Goal: Task Accomplishment & Management: Use online tool/utility

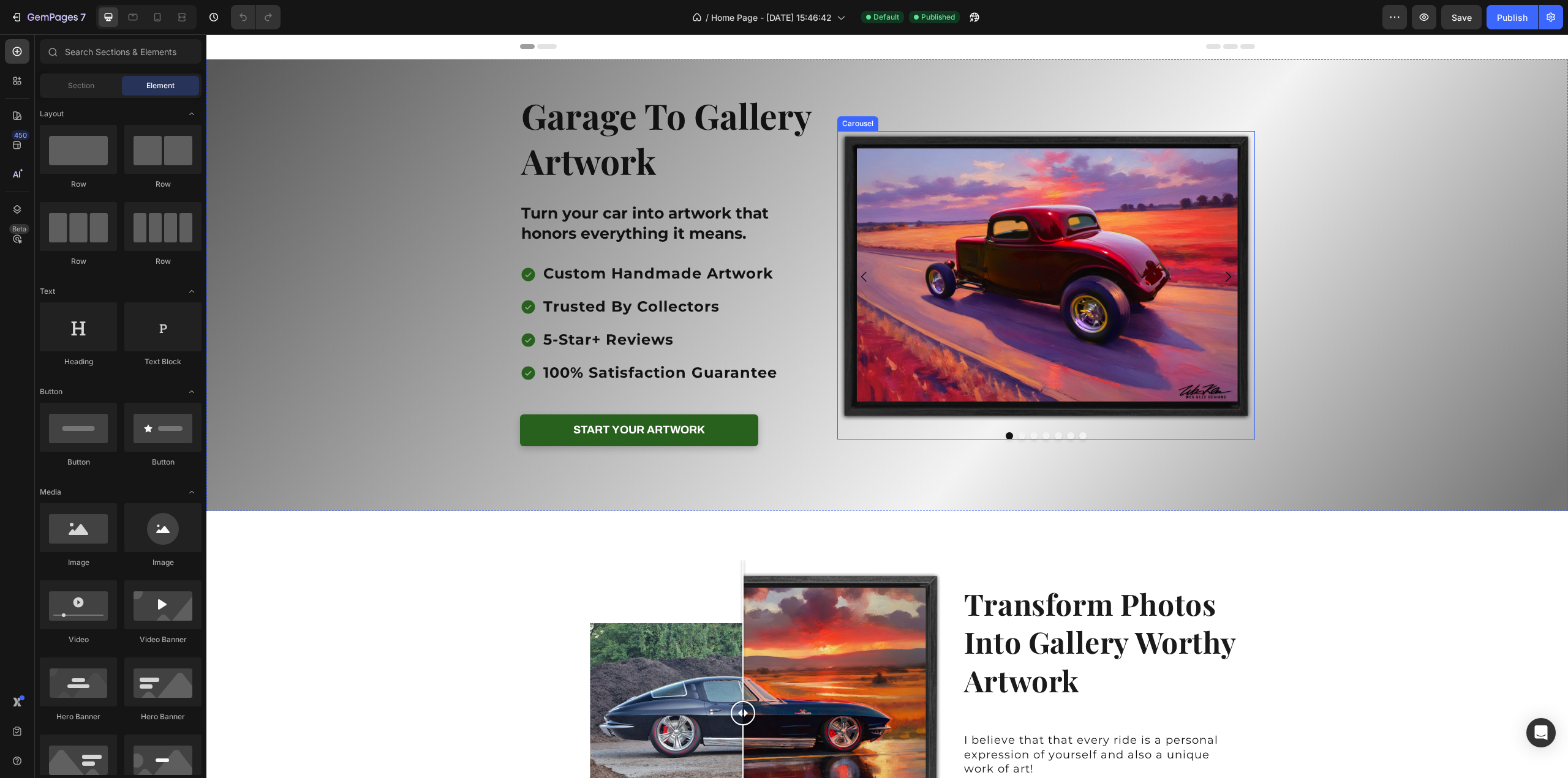
click at [1226, 273] on icon "Carousel Next Arrow" at bounding box center [1228, 277] width 5 height 10
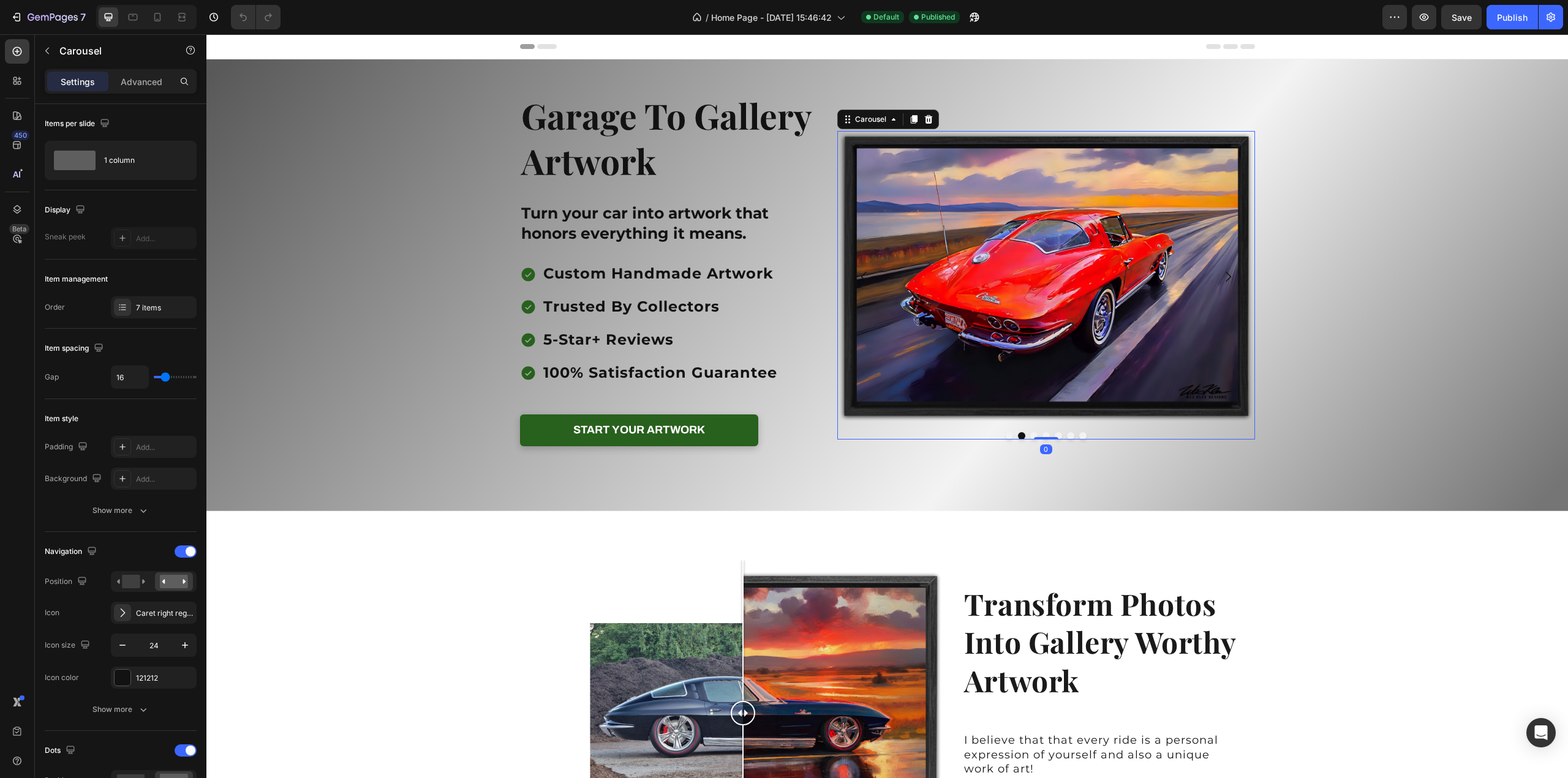
click at [1226, 273] on icon "Carousel Next Arrow" at bounding box center [1228, 277] width 5 height 10
click at [1223, 276] on icon "Carousel Next Arrow" at bounding box center [1228, 277] width 15 height 15
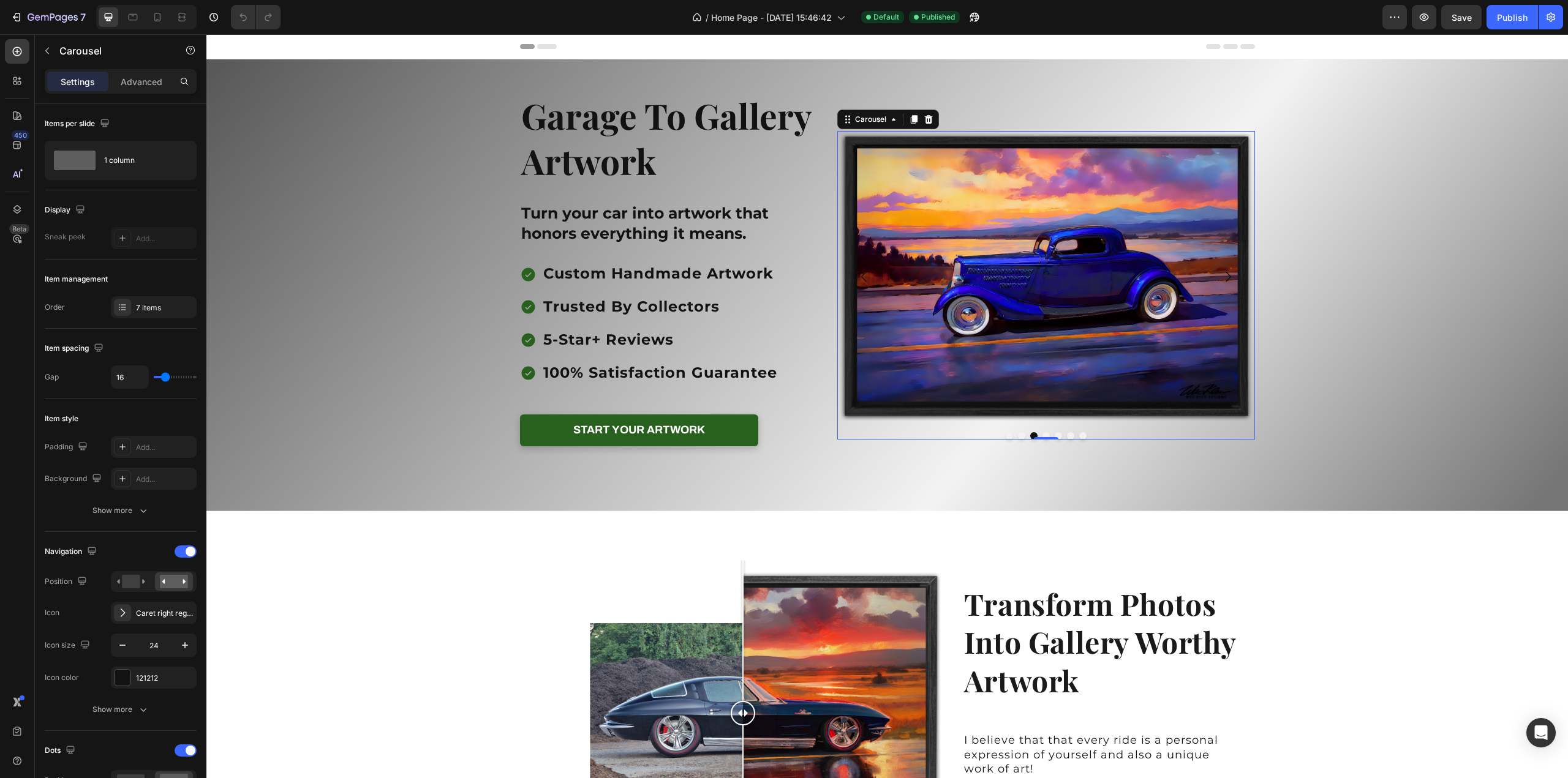
click at [1223, 276] on icon "Carousel Next Arrow" at bounding box center [1228, 277] width 15 height 15
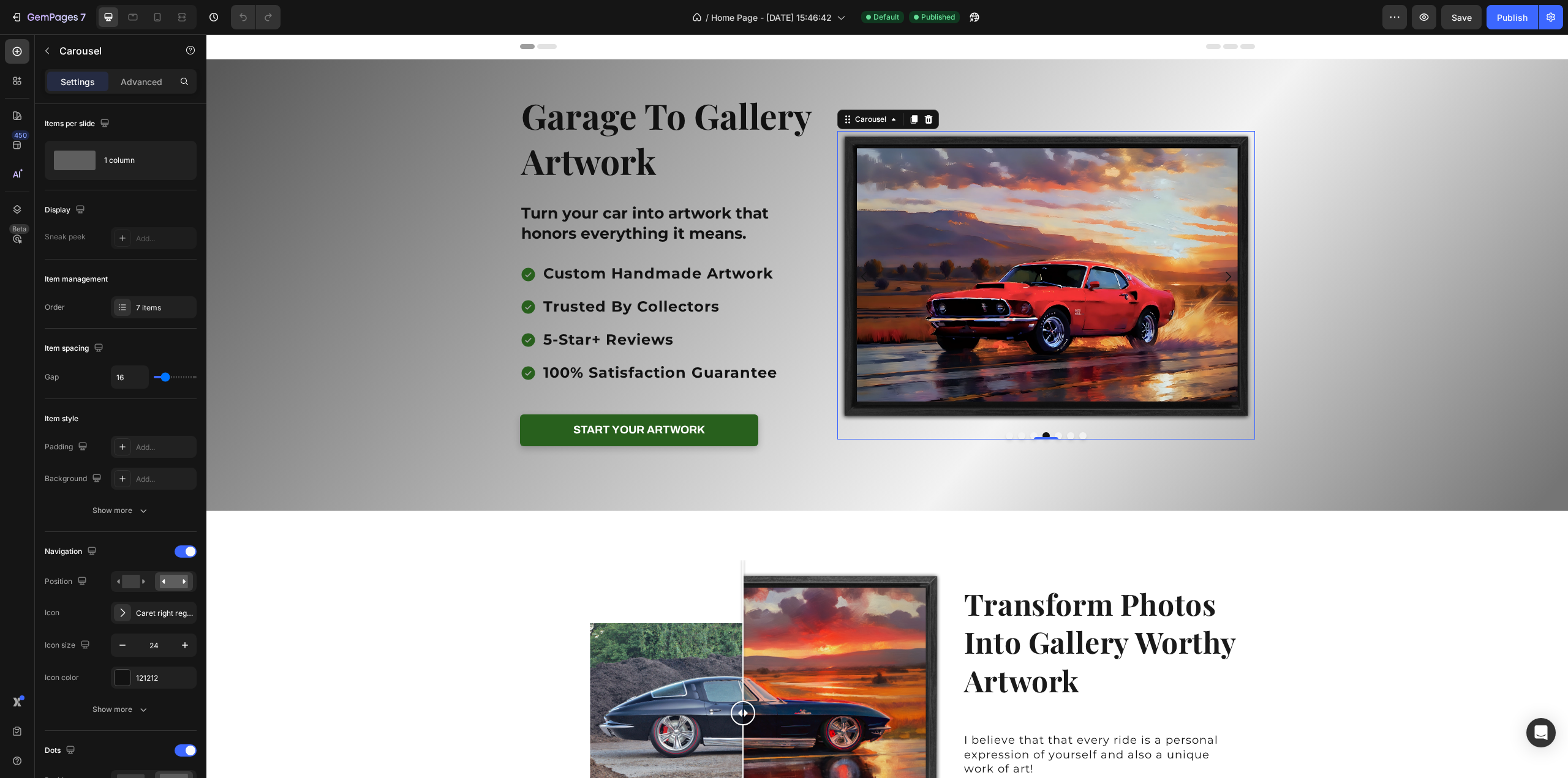
click at [1223, 276] on icon "Carousel Next Arrow" at bounding box center [1228, 277] width 15 height 15
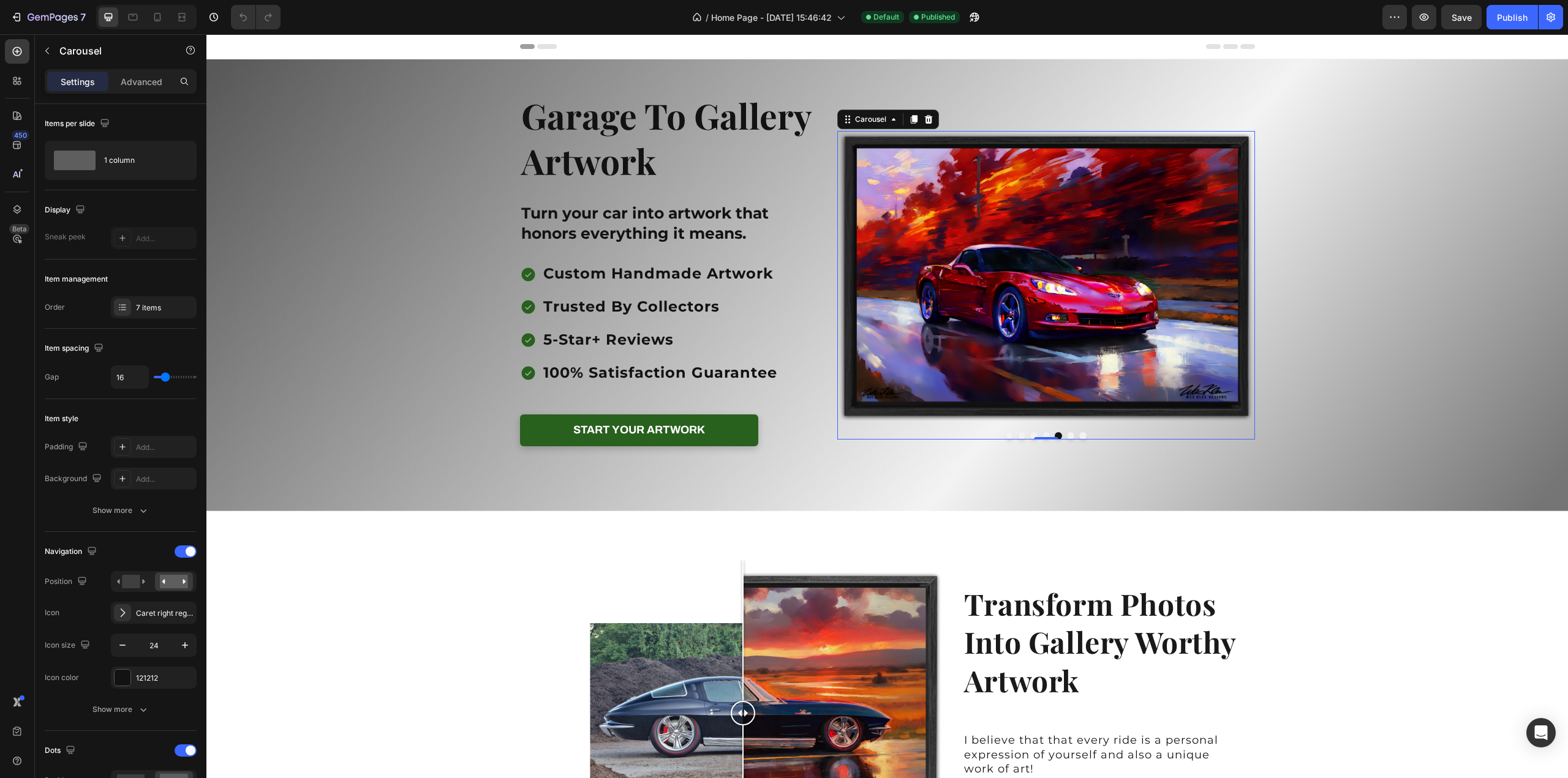
click at [1223, 276] on icon "Carousel Next Arrow" at bounding box center [1228, 277] width 15 height 15
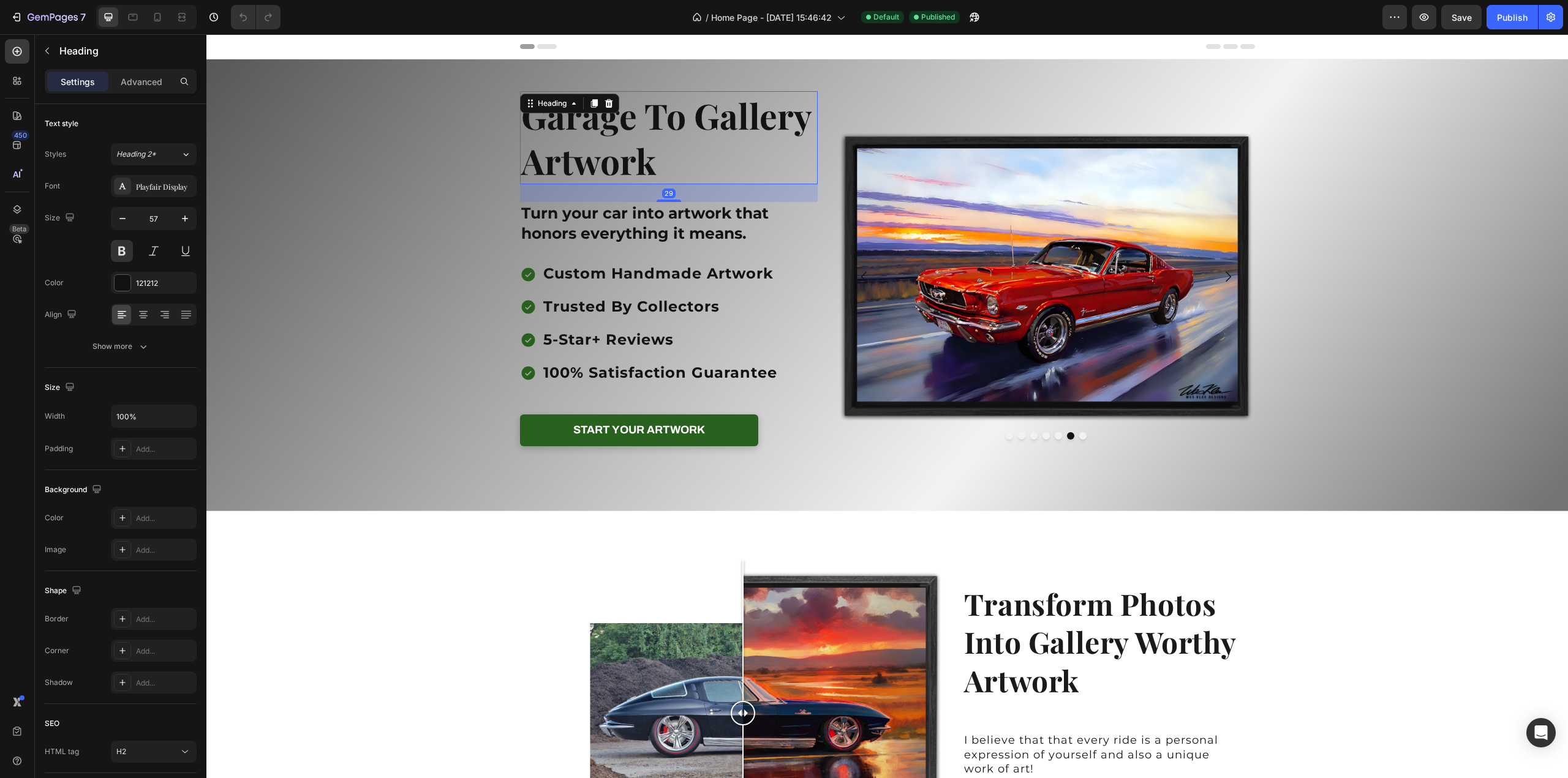
click at [623, 123] on h2 "Garage To Gallery Artwork" at bounding box center [669, 138] width 298 height 93
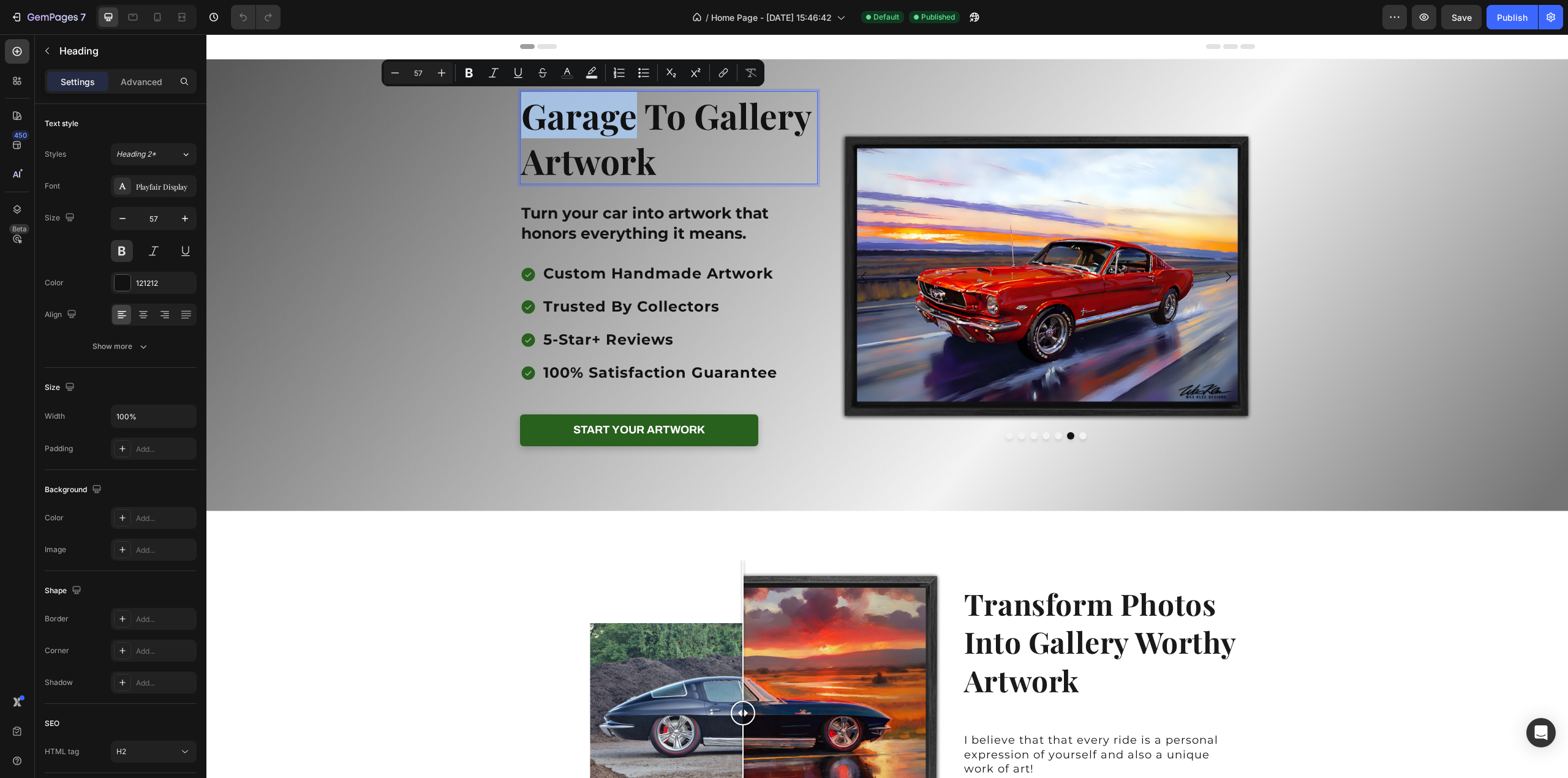
drag, startPoint x: 633, startPoint y: 120, endPoint x: 526, endPoint y: 124, distance: 107.1
click at [526, 124] on p "Garage To Gallery Artwork" at bounding box center [669, 137] width 296 height 91
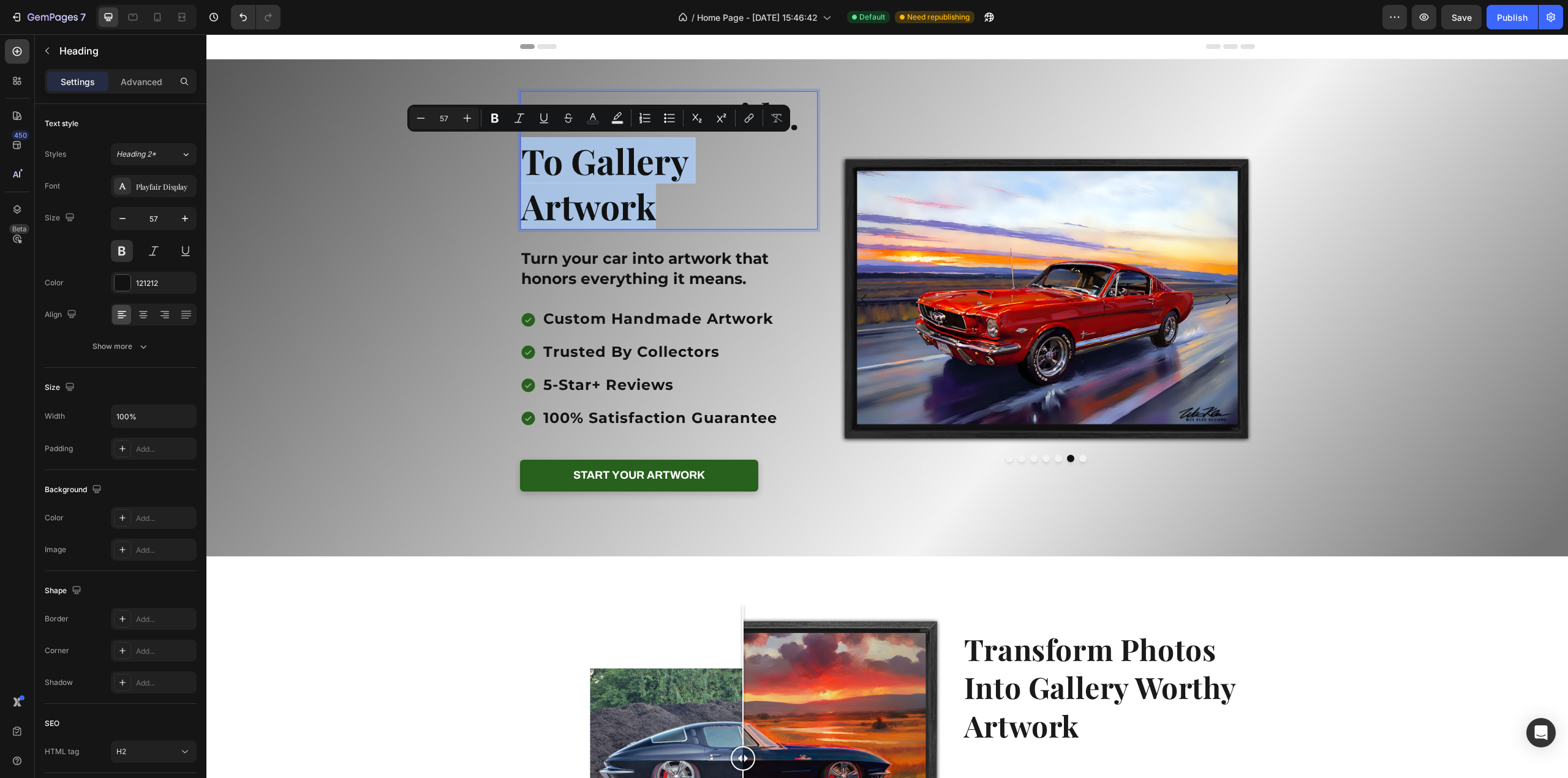
drag, startPoint x: 658, startPoint y: 213, endPoint x: 523, endPoint y: 172, distance: 141.1
click at [523, 172] on p "Honor Your Ride. To Gallery Artwork" at bounding box center [669, 159] width 296 height 136
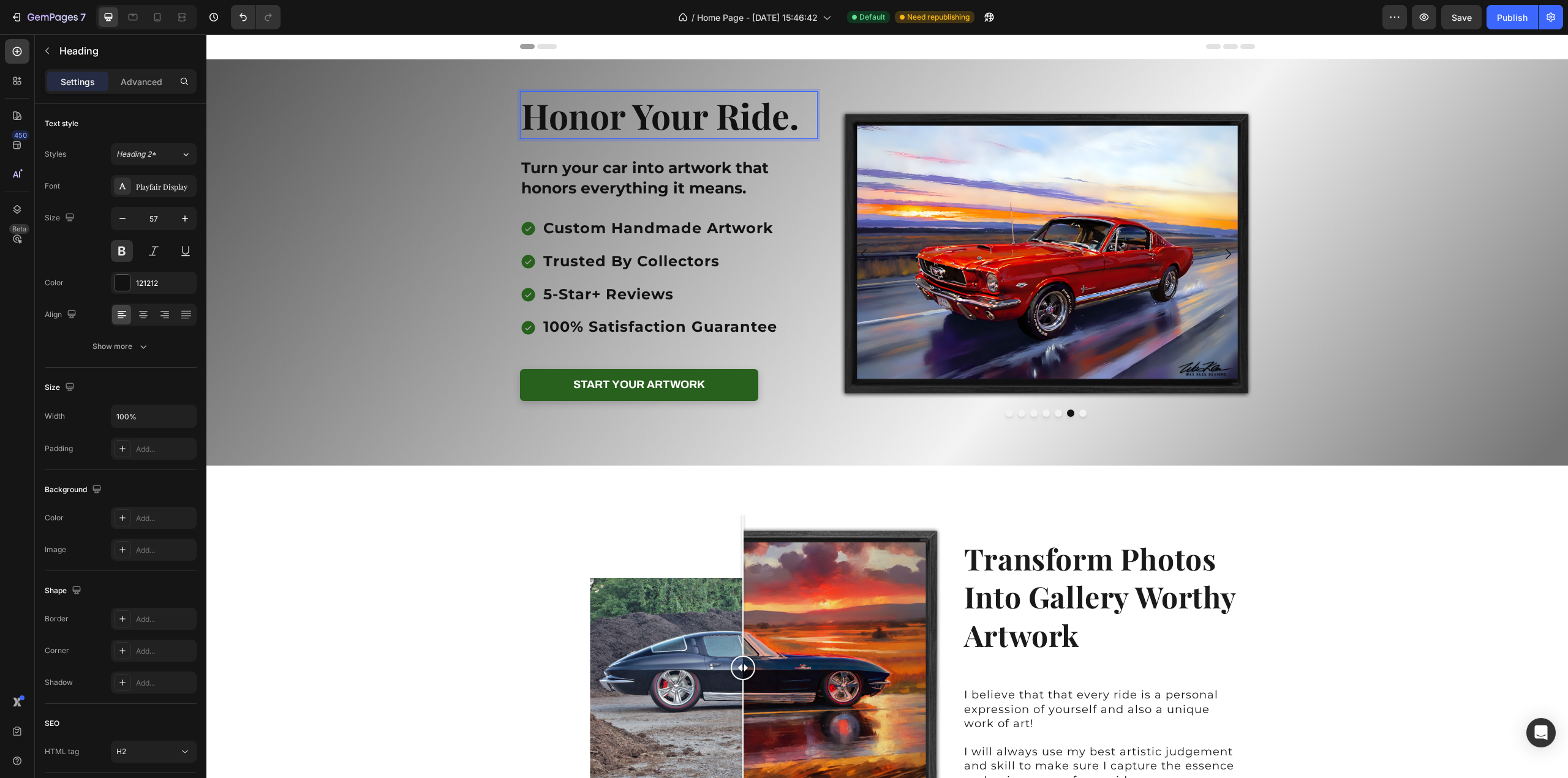
click at [790, 124] on p "Honor Your Ride." at bounding box center [669, 115] width 296 height 45
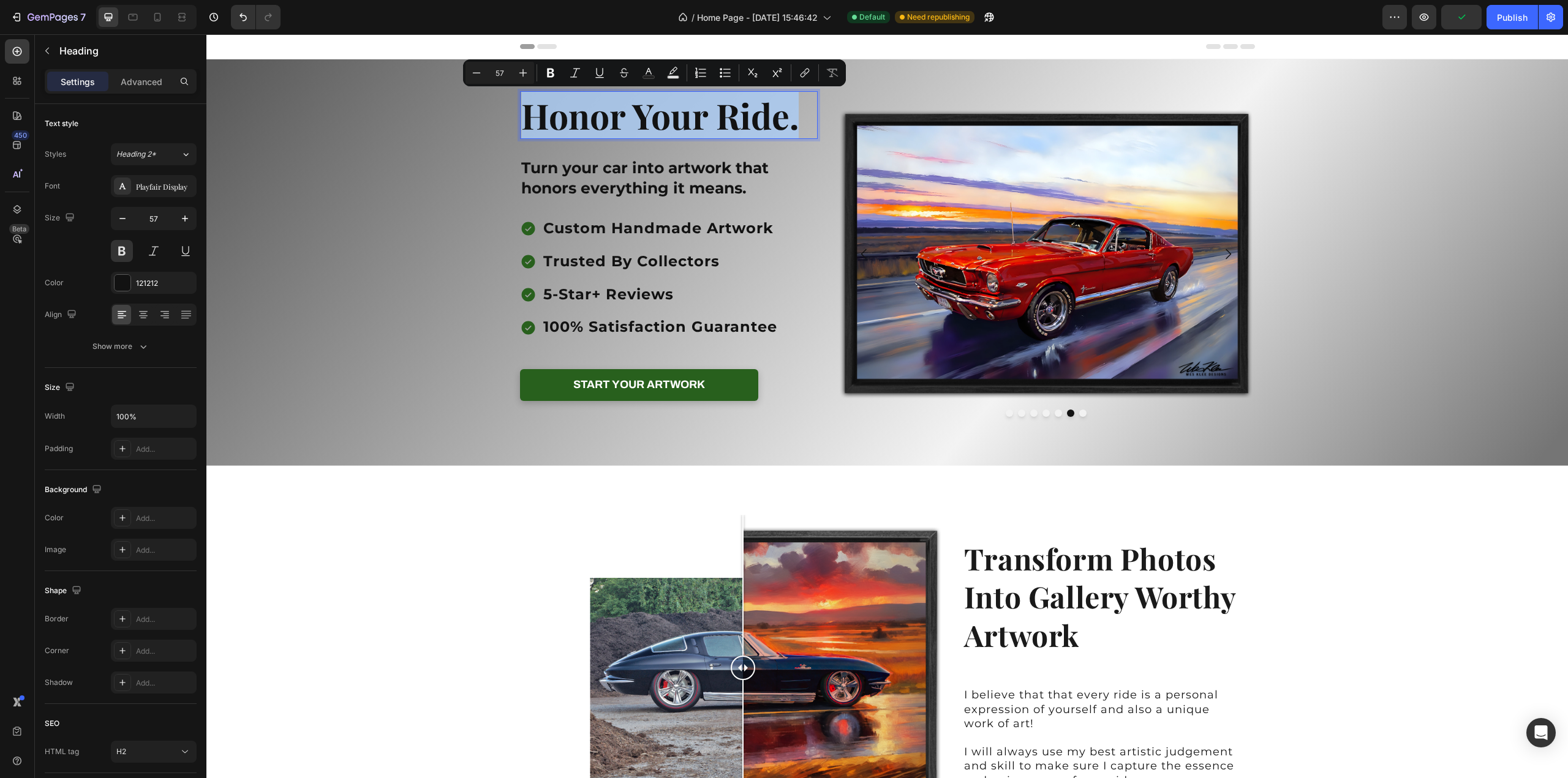
drag, startPoint x: 795, startPoint y: 125, endPoint x: 522, endPoint y: 127, distance: 273.0
click at [522, 127] on p "Honor Your Ride." at bounding box center [669, 115] width 296 height 45
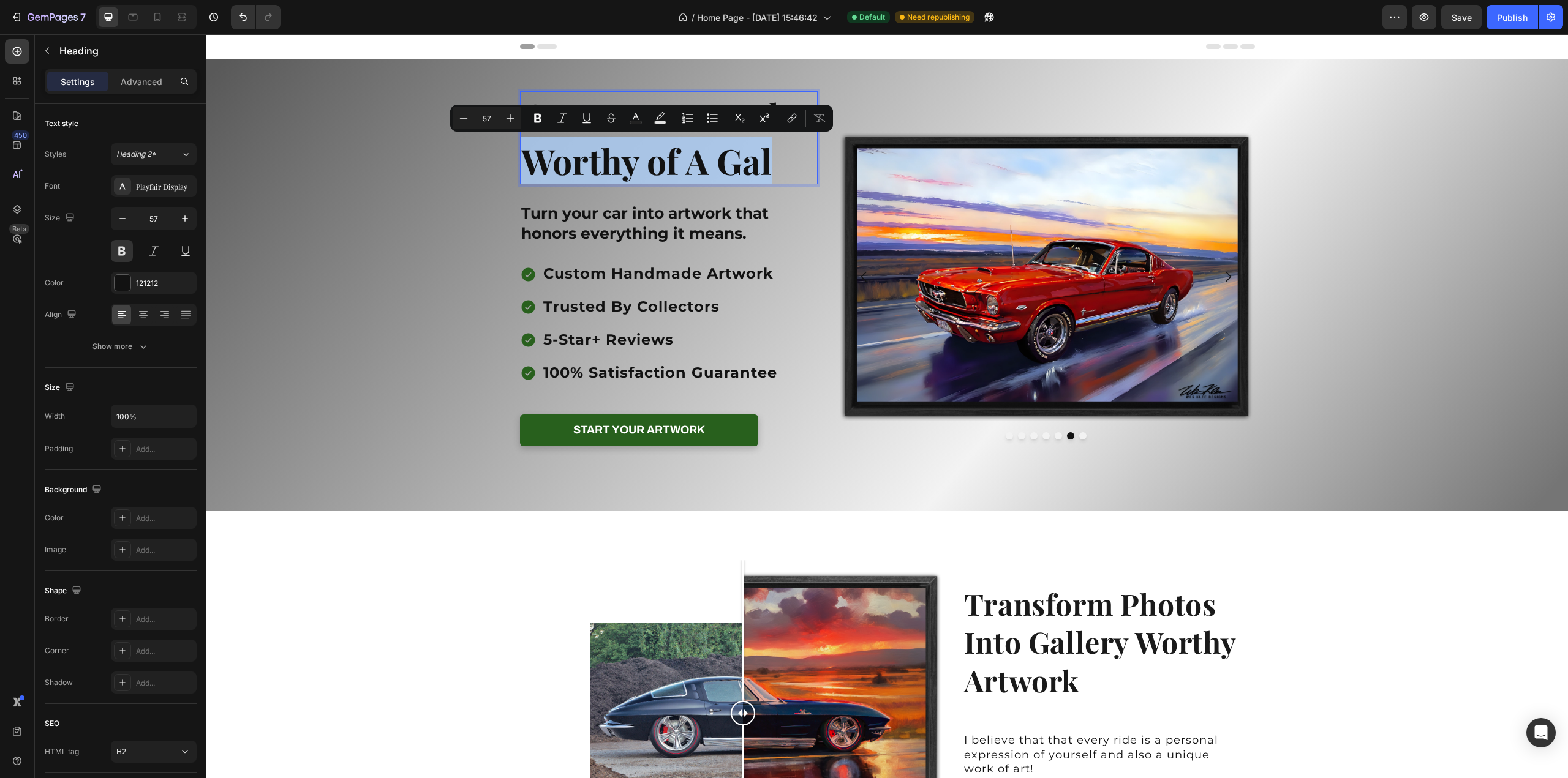
drag, startPoint x: 764, startPoint y: 162, endPoint x: 532, endPoint y: 165, distance: 232.0
click at [532, 165] on p "Custom Artwork Worthy of A Gal" at bounding box center [669, 137] width 296 height 91
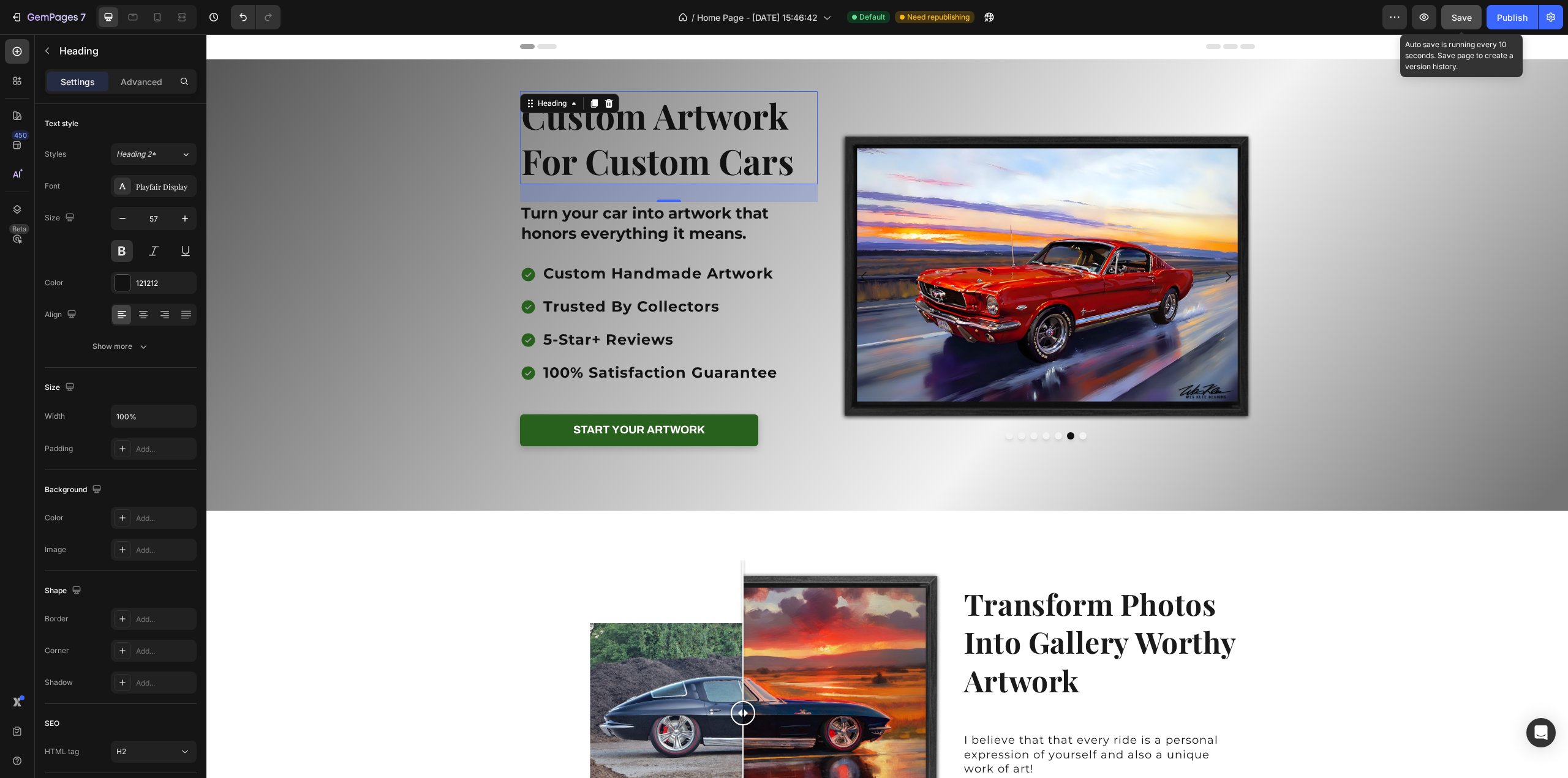
click at [1468, 19] on span "Save" at bounding box center [1462, 17] width 20 height 10
